Goal: Task Accomplishment & Management: Use online tool/utility

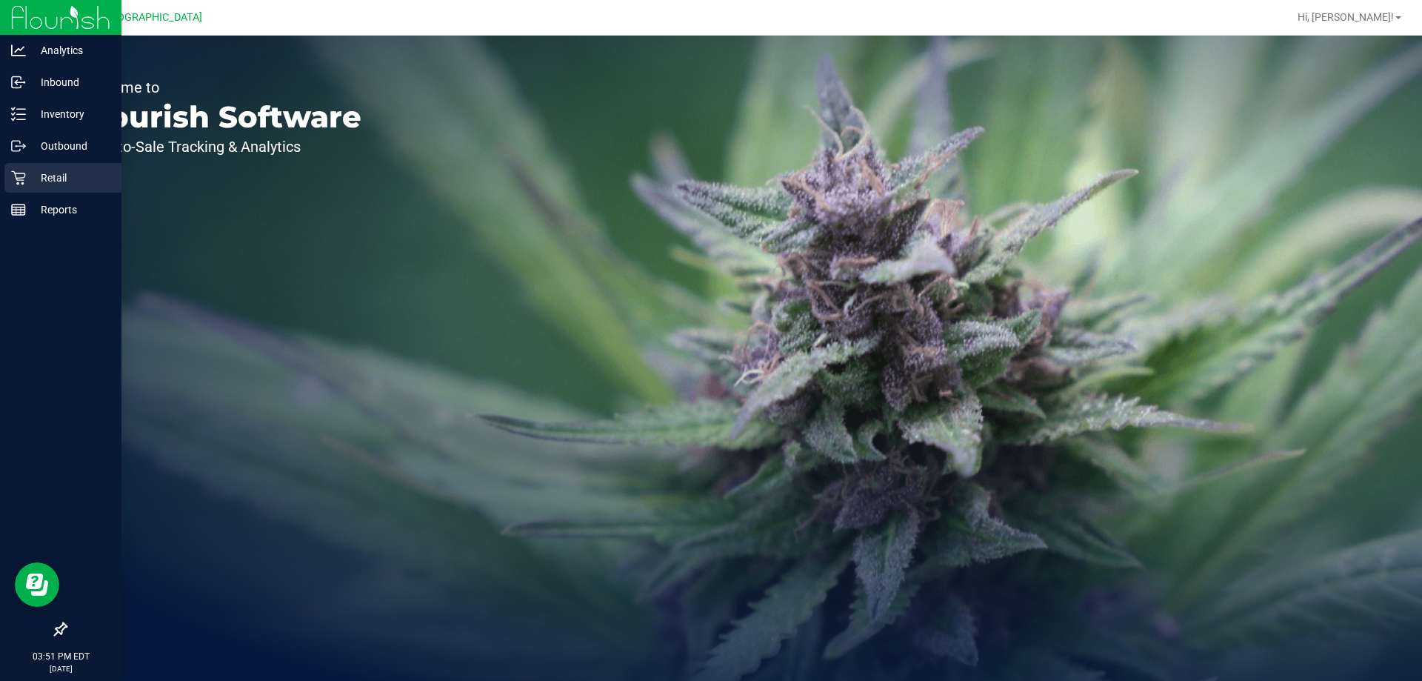
click at [19, 173] on icon at bounding box center [18, 177] width 15 height 15
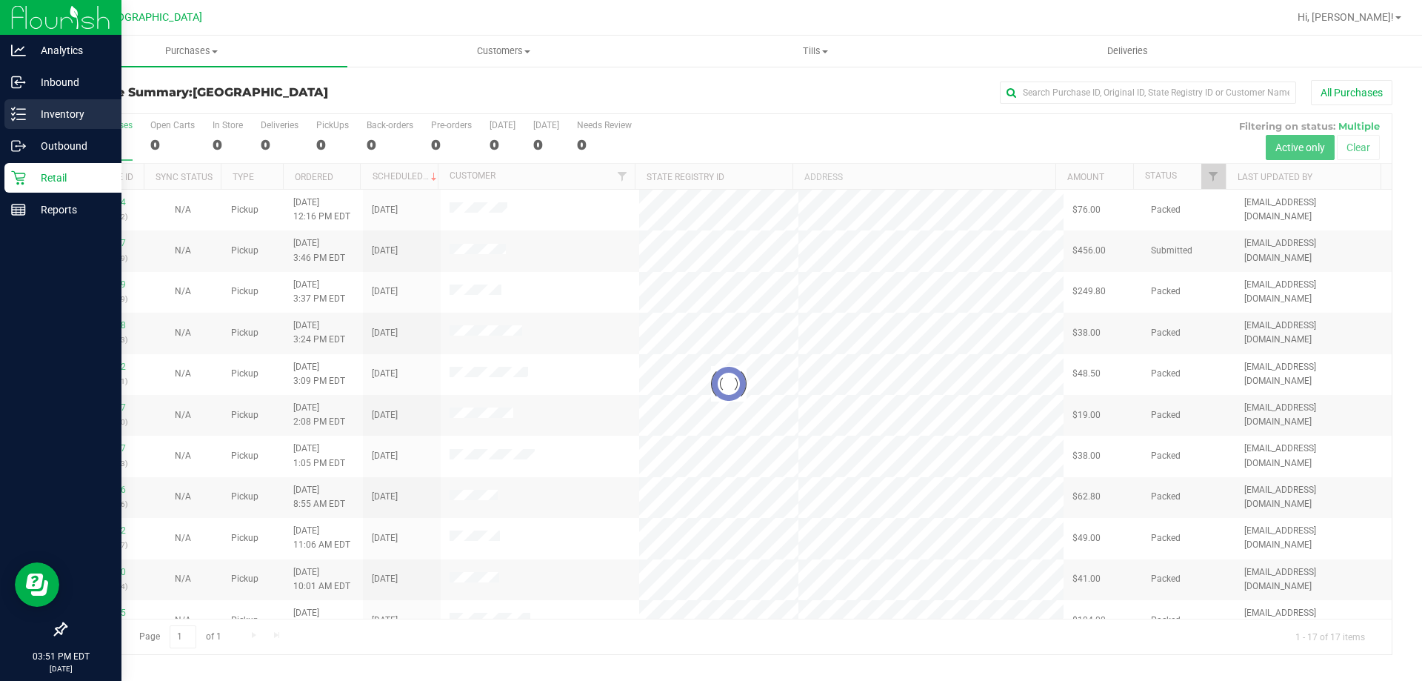
click at [54, 119] on p "Inventory" at bounding box center [70, 114] width 89 height 18
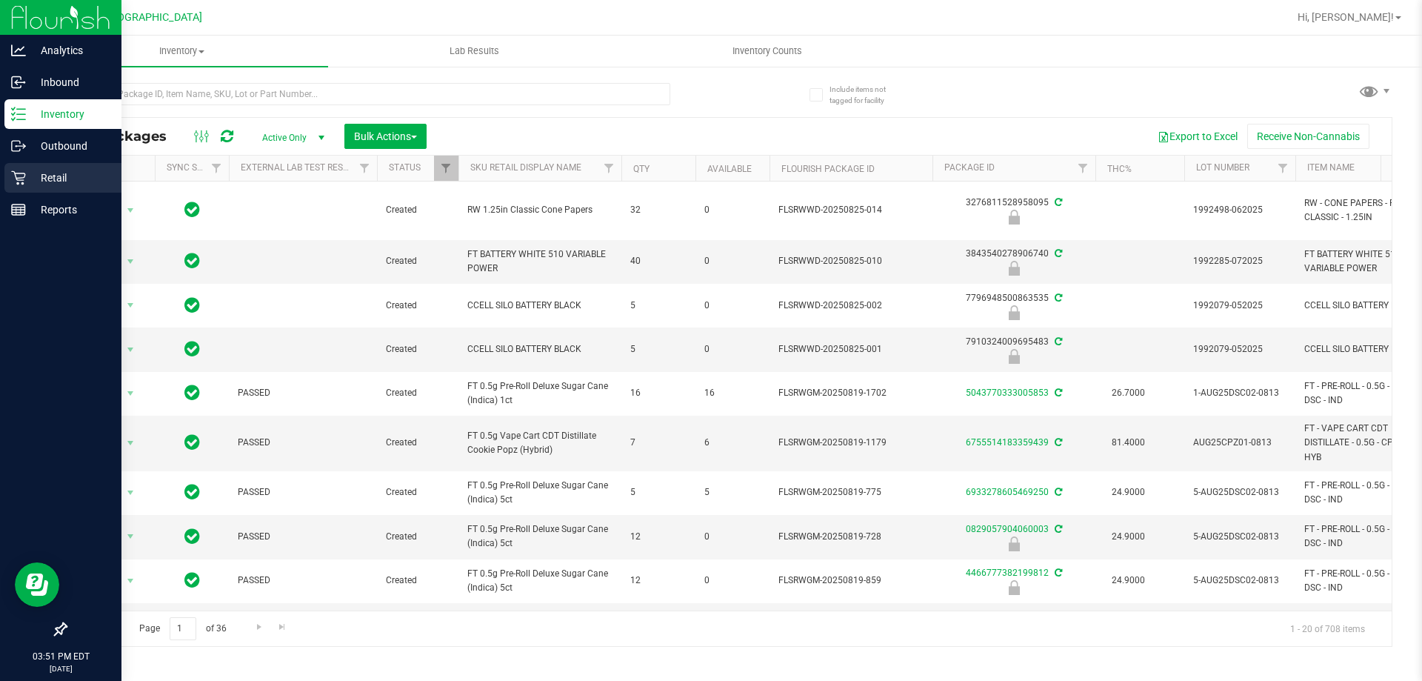
click at [49, 179] on p "Retail" at bounding box center [70, 178] width 89 height 18
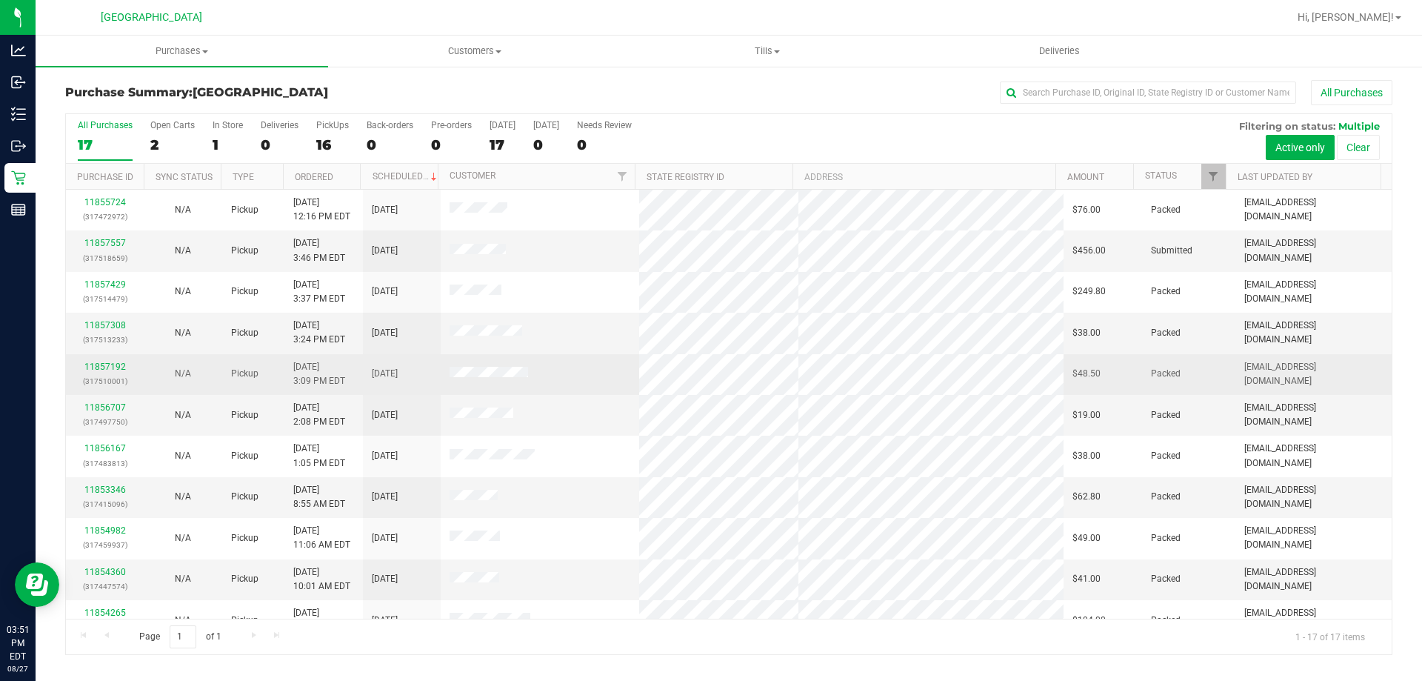
drag, startPoint x: 433, startPoint y: 370, endPoint x: 553, endPoint y: 394, distance: 123.2
click at [553, 394] on tr "11857192 (317510001) N/A Pickup [DATE] 3:09 PM EDT 8/27/2025 $48.50 Packed [EMA…" at bounding box center [729, 374] width 1326 height 41
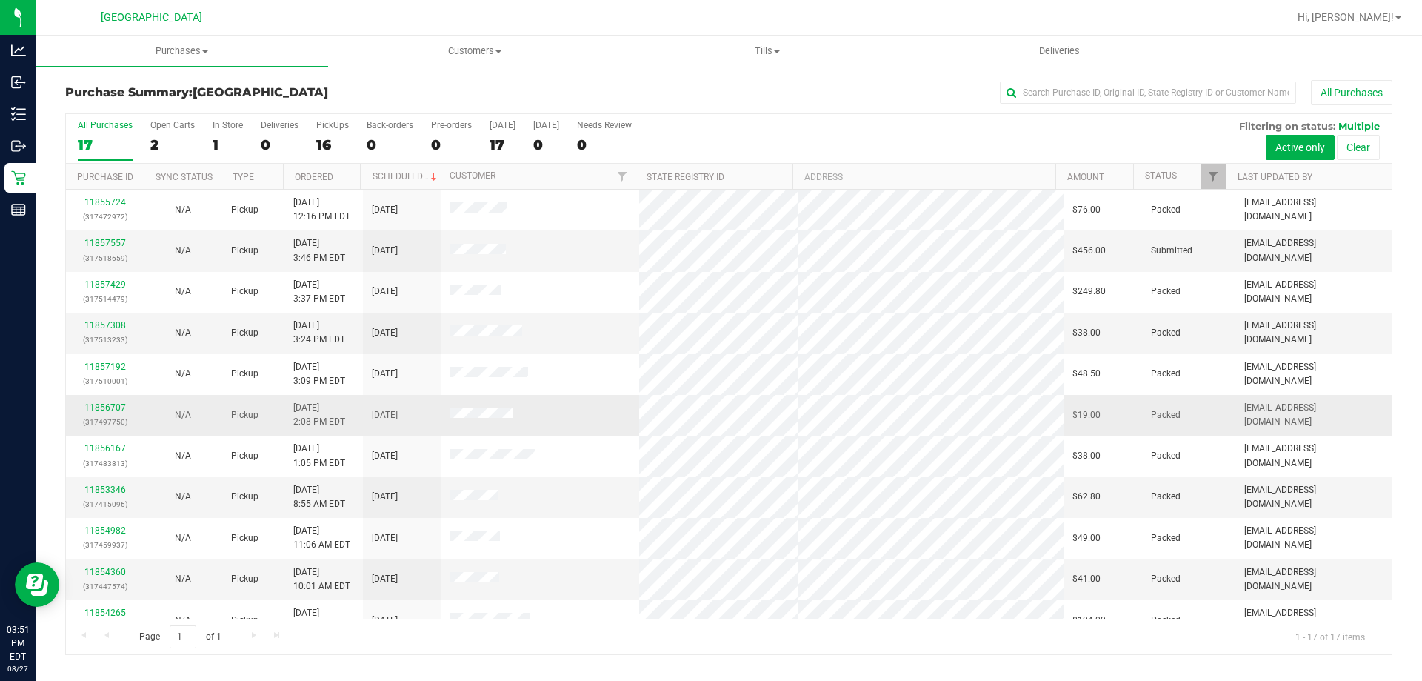
click at [554, 395] on td at bounding box center [540, 415] width 199 height 41
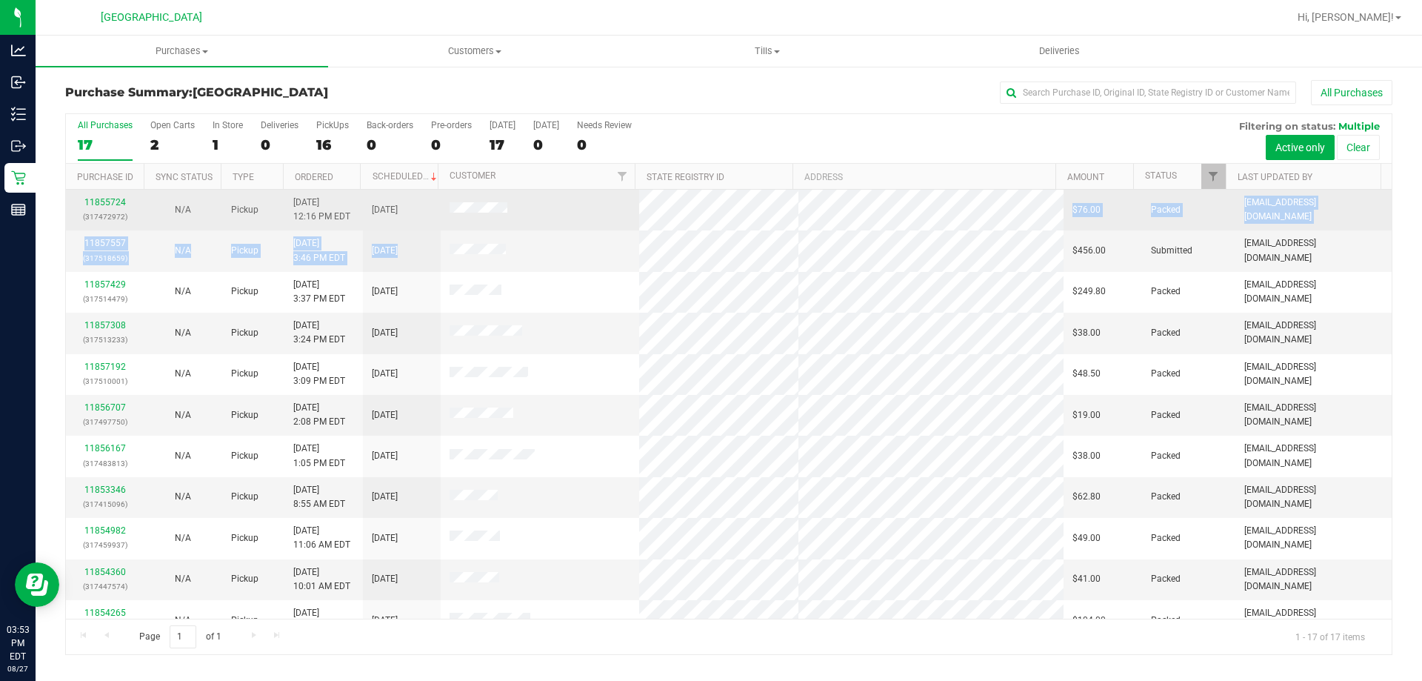
click at [750, 258] on tbody "11855724 (317472972) N/A Pickup [DATE] 12:16 PM EDT 8/27/2025 $76.00 Packed [EM…" at bounding box center [729, 538] width 1326 height 697
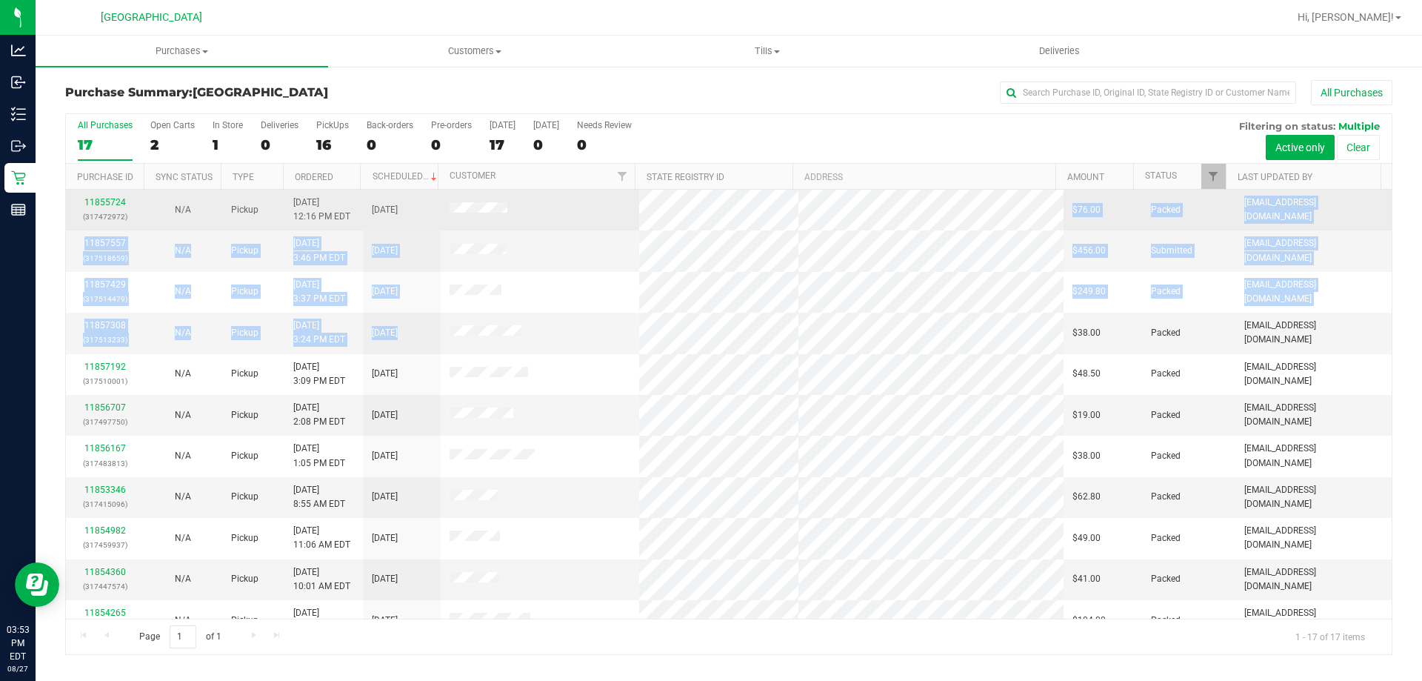
click at [709, 335] on tbody "11855724 (317472972) N/A Pickup [DATE] 12:16 PM EDT 8/27/2025 $76.00 Packed [EM…" at bounding box center [729, 538] width 1326 height 697
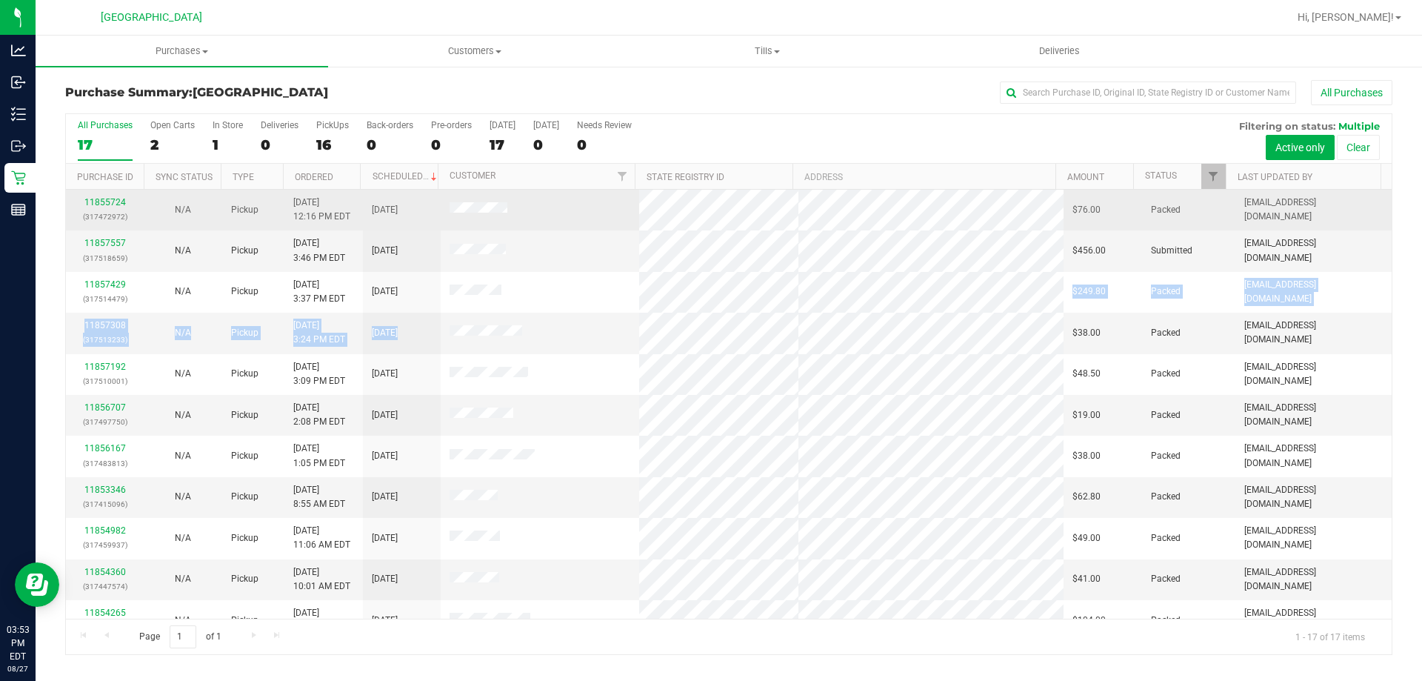
click at [693, 297] on tbody "11855724 (317472972) N/A Pickup [DATE] 12:16 PM EDT 8/27/2025 $76.00 Packed [EM…" at bounding box center [729, 538] width 1326 height 697
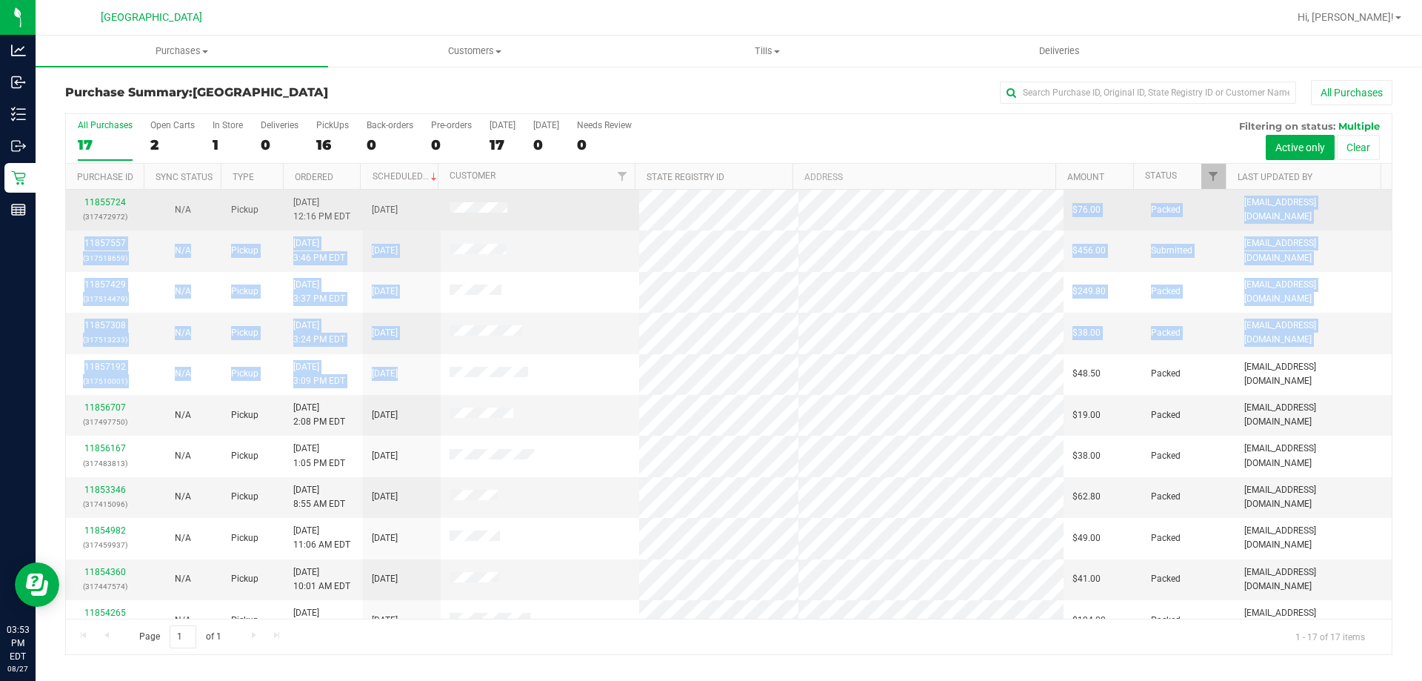
click at [734, 395] on tbody "11855724 (317472972) N/A Pickup [DATE] 12:16 PM EDT 8/27/2025 $76.00 Packed [EM…" at bounding box center [729, 538] width 1326 height 697
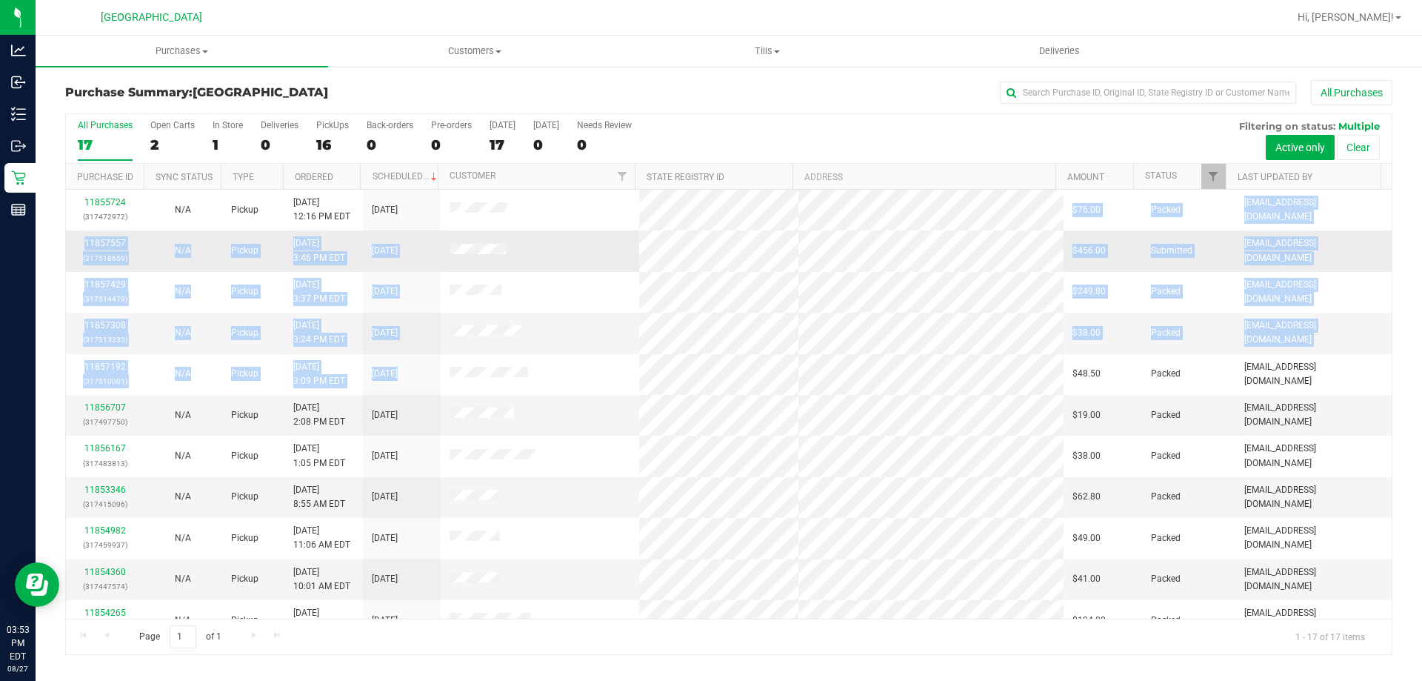
click at [720, 369] on tbody "11855724 (317472972) N/A Pickup [DATE] 12:16 PM EDT 8/27/2025 $76.00 Packed [EM…" at bounding box center [729, 538] width 1326 height 697
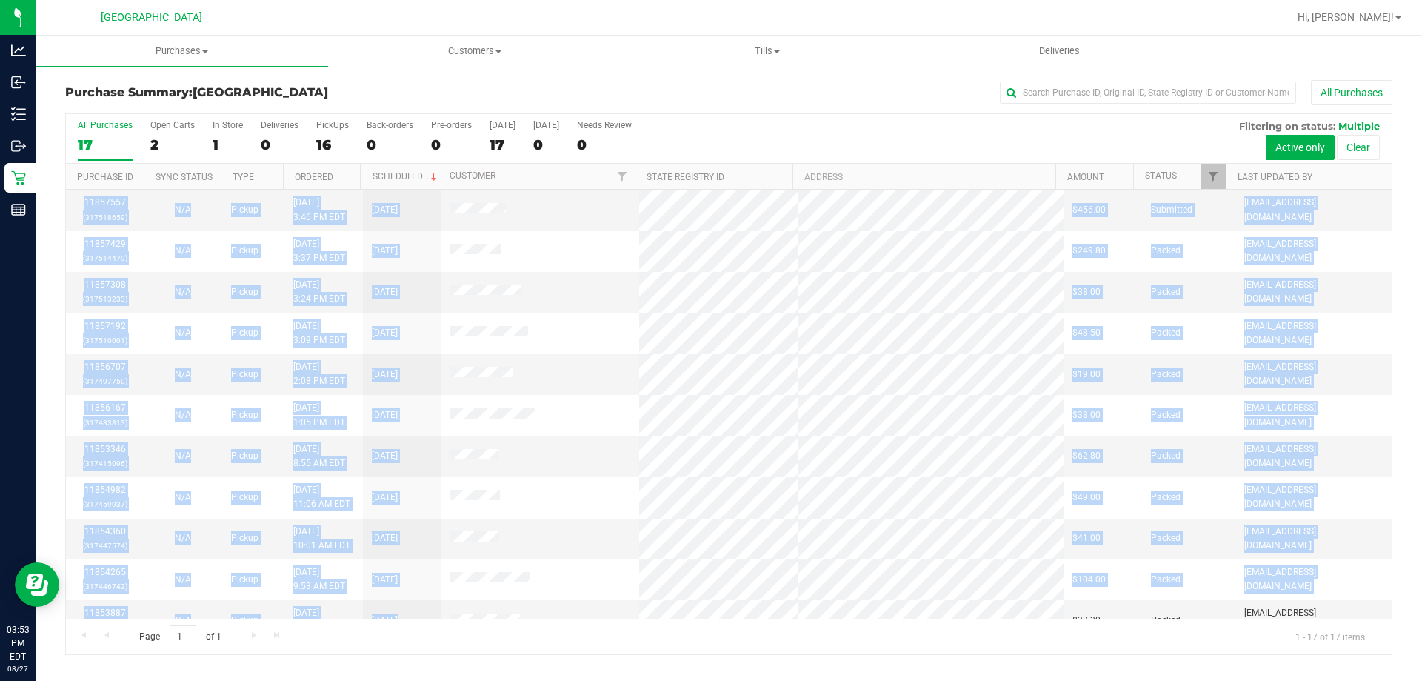
click at [713, 604] on tbody "11855724 (317472972) N/A Pickup [DATE] 12:16 PM EDT 8/27/2025 $76.00 Packed [EM…" at bounding box center [729, 497] width 1326 height 697
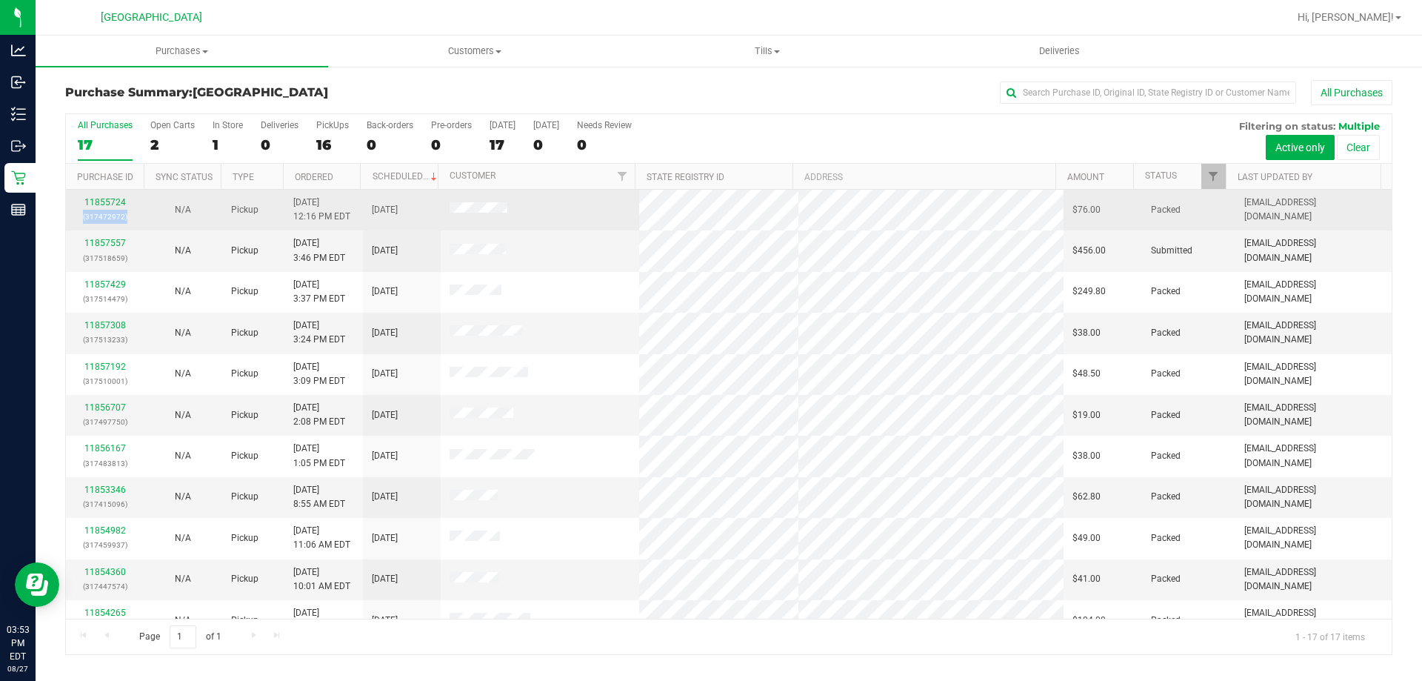
drag, startPoint x: 153, startPoint y: 210, endPoint x: 147, endPoint y: 200, distance: 11.6
click at [147, 200] on td "N/A" at bounding box center [183, 210] width 78 height 41
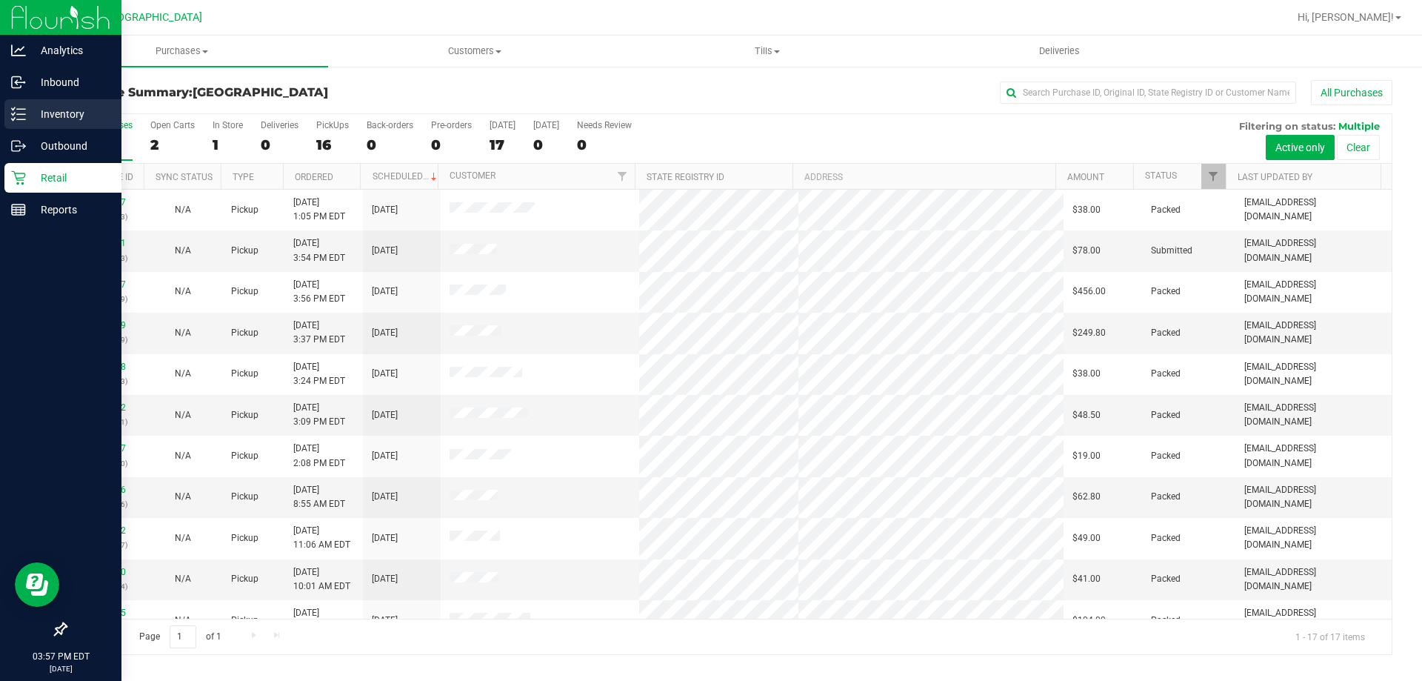
drag, startPoint x: 27, startPoint y: 127, endPoint x: 54, endPoint y: 127, distance: 27.4
click at [54, 127] on div "Inventory" at bounding box center [62, 114] width 117 height 30
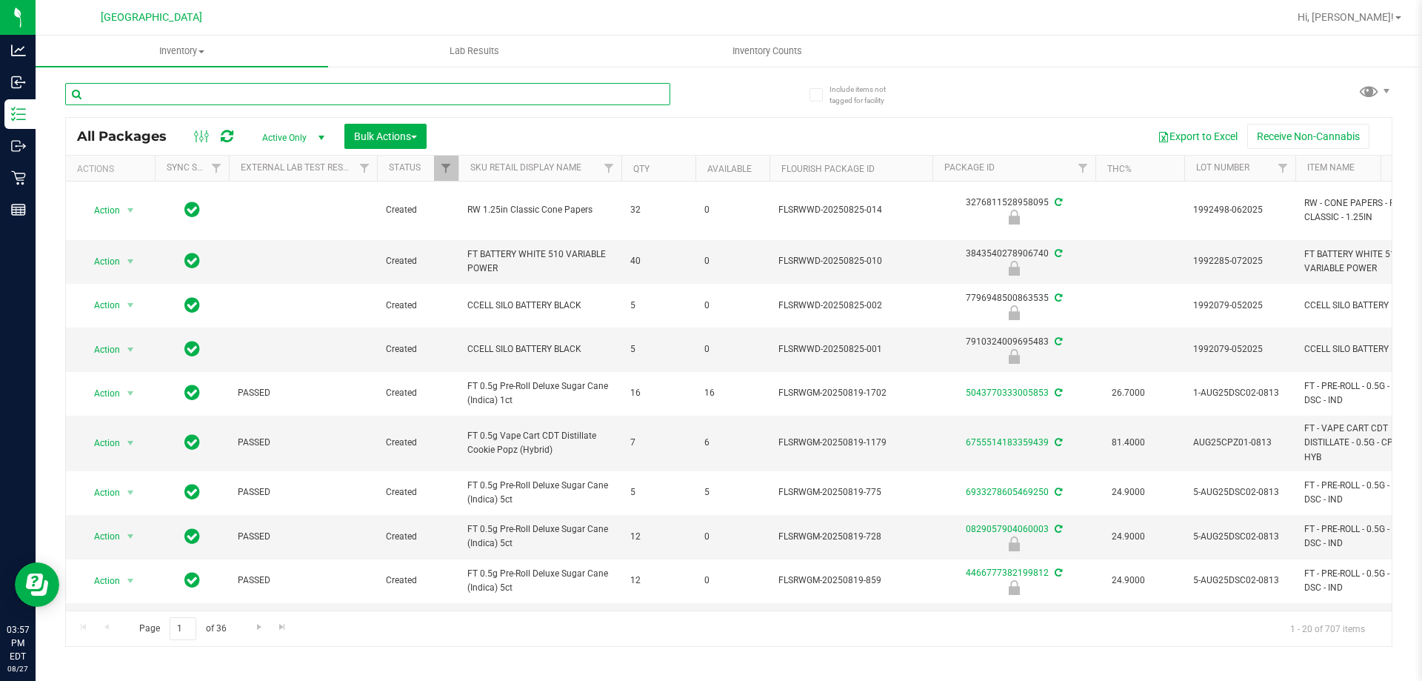
click at [342, 102] on input "text" at bounding box center [367, 94] width 605 height 22
type input "3007703012700088"
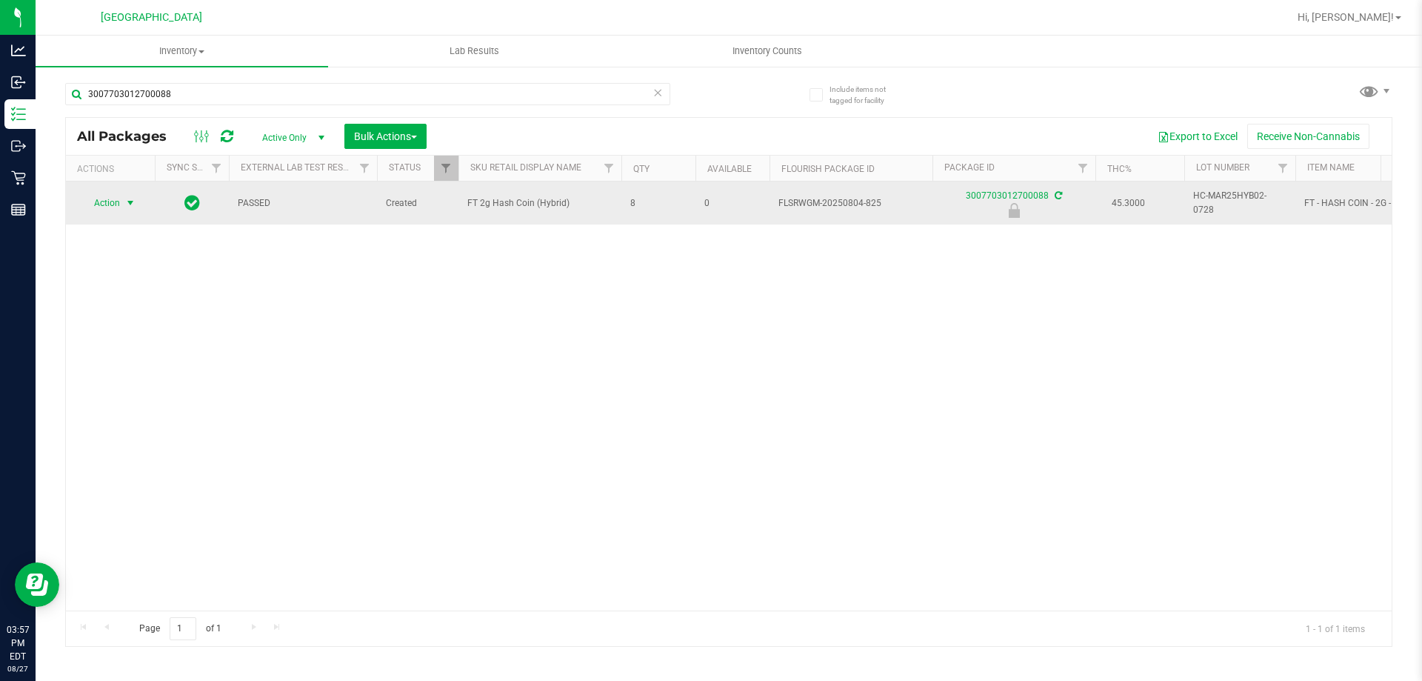
click at [123, 207] on span "select" at bounding box center [130, 203] width 19 height 21
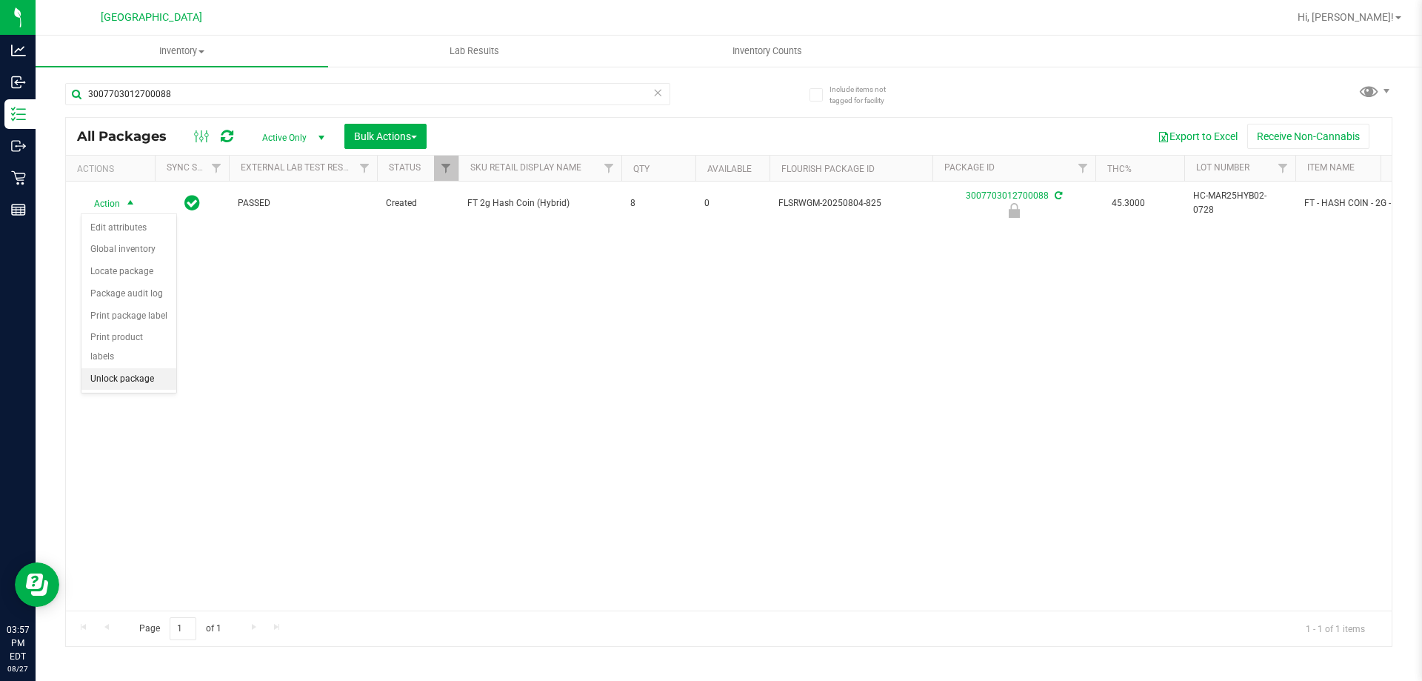
click at [120, 368] on li "Unlock package" at bounding box center [128, 379] width 95 height 22
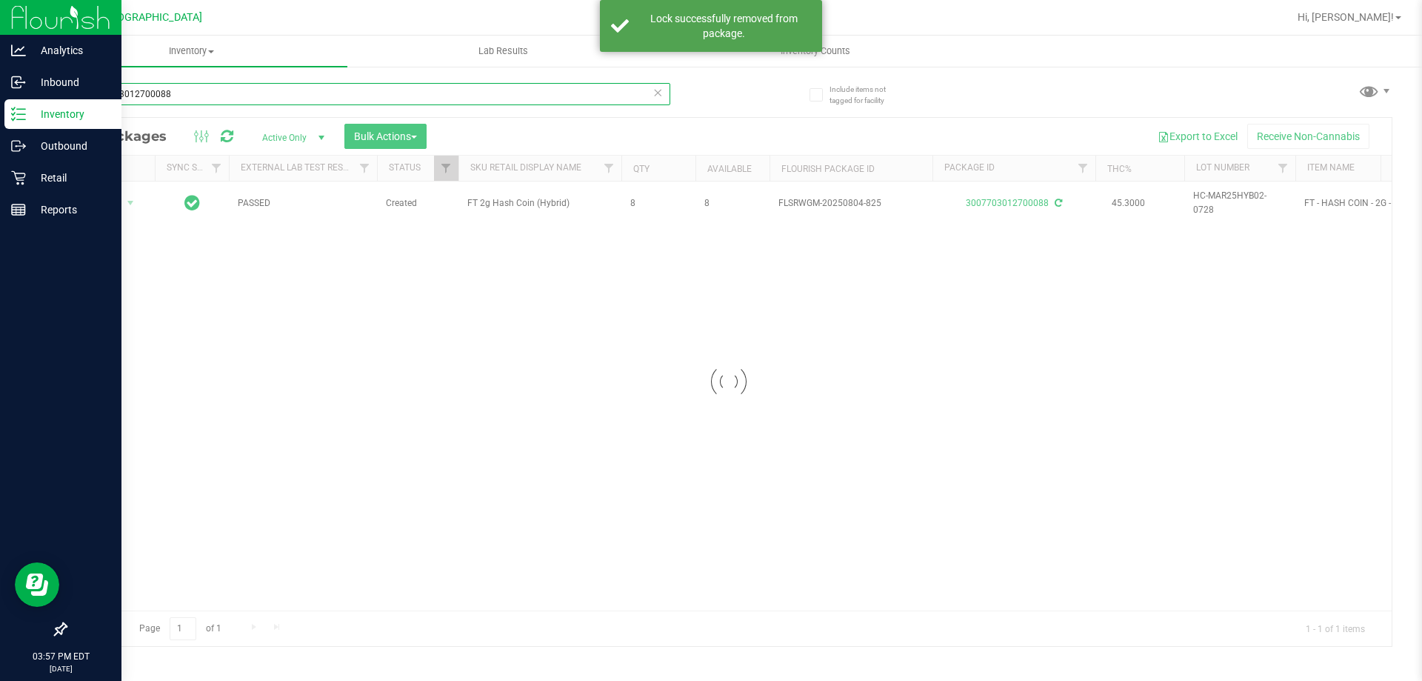
drag, startPoint x: 199, startPoint y: 99, endPoint x: 0, endPoint y: 101, distance: 199.3
click at [1, 100] on div "Analytics Inbound Inventory Outbound Retail Reports 03:57 PM EDT [DATE] 08/27 […" at bounding box center [711, 340] width 1422 height 681
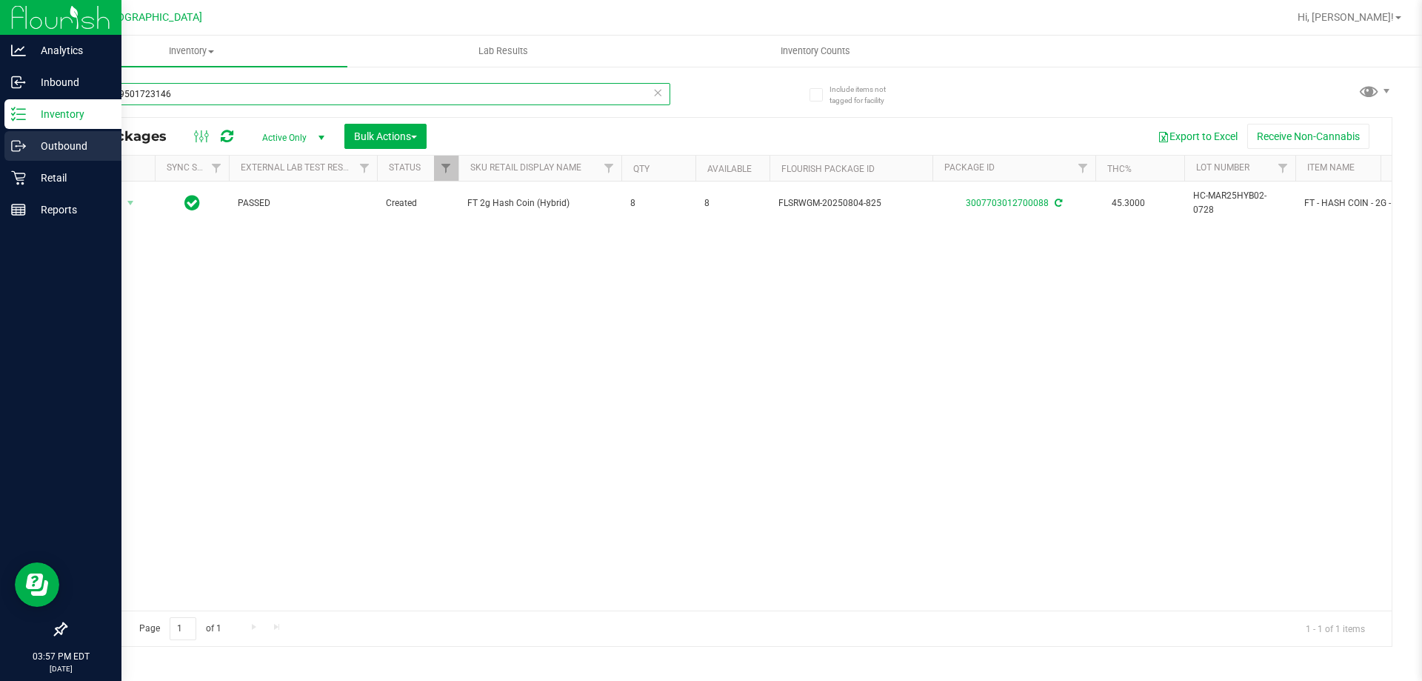
type input "6977969501723146"
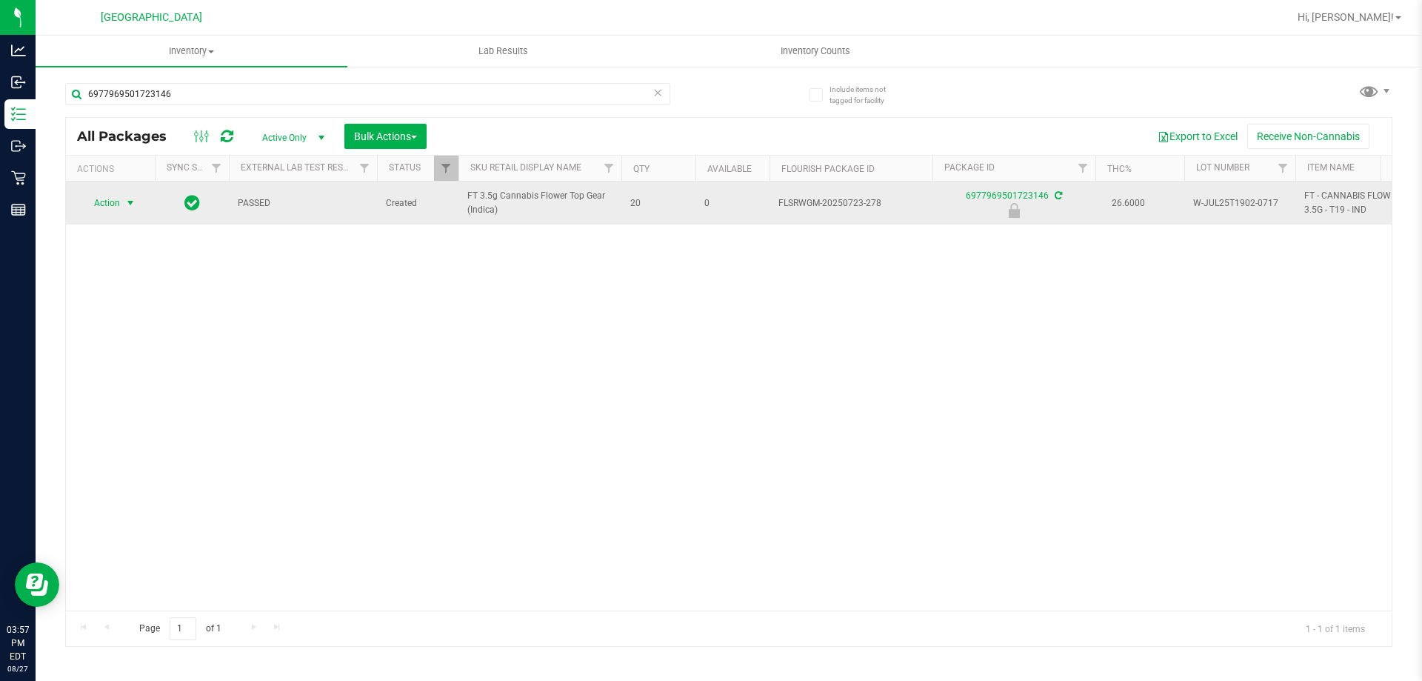
click at [107, 206] on span "Action" at bounding box center [101, 203] width 40 height 21
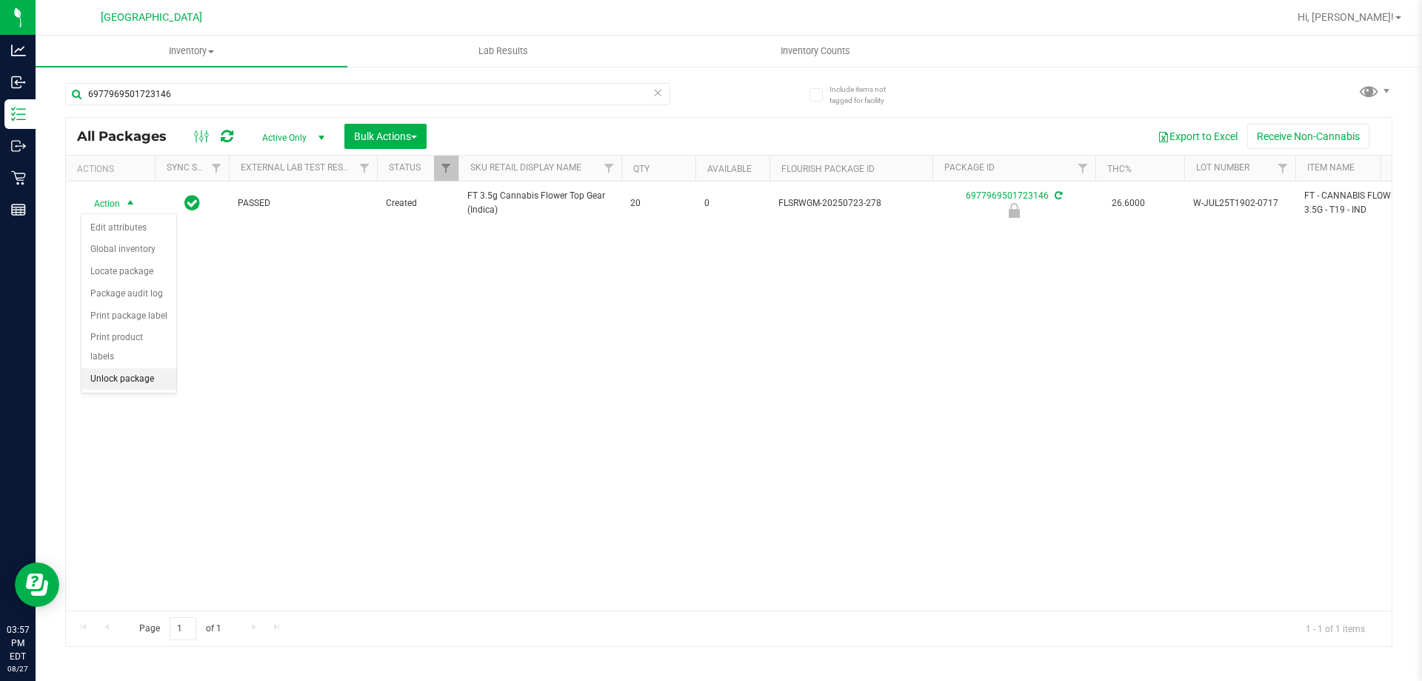
click at [141, 368] on li "Unlock package" at bounding box center [128, 379] width 95 height 22
